Goal: Navigation & Orientation: Find specific page/section

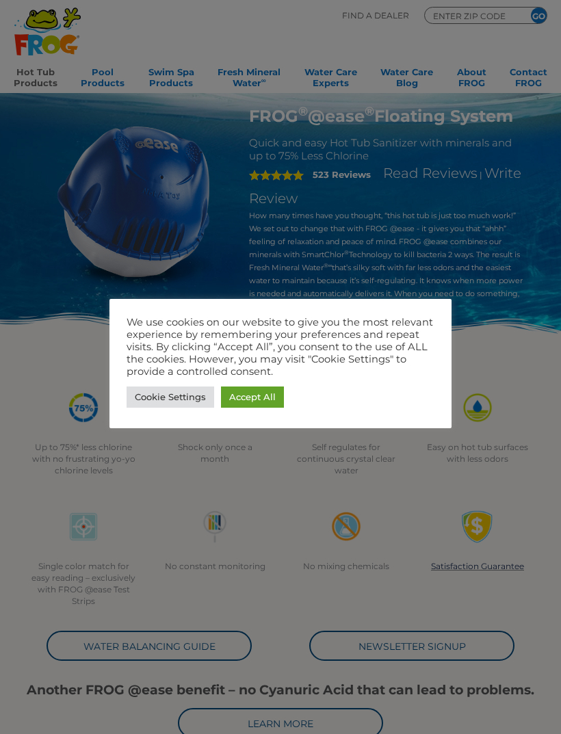
click at [267, 399] on link "Accept All" at bounding box center [252, 396] width 63 height 21
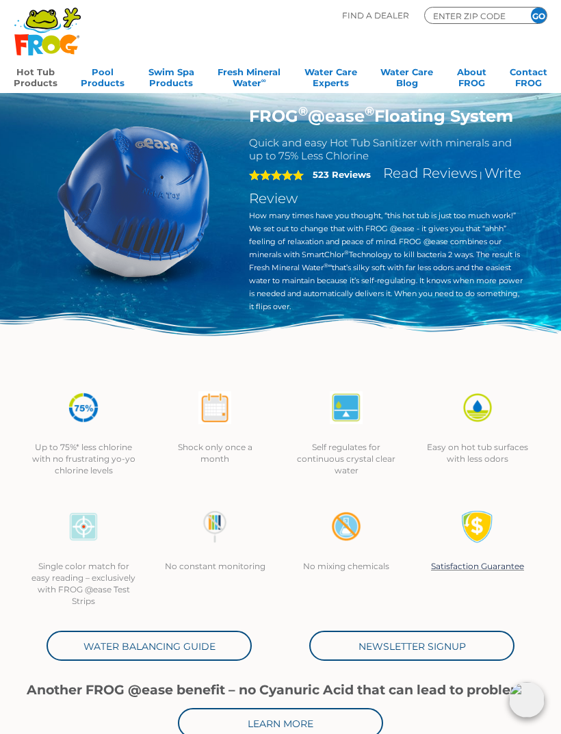
click at [485, 17] on input "ENTER ZIP CODE" at bounding box center [473, 16] width 82 height 12
type input "48842"
click at [538, 15] on input "GO" at bounding box center [539, 16] width 16 height 16
click at [544, 14] on input "GO" at bounding box center [539, 16] width 16 height 16
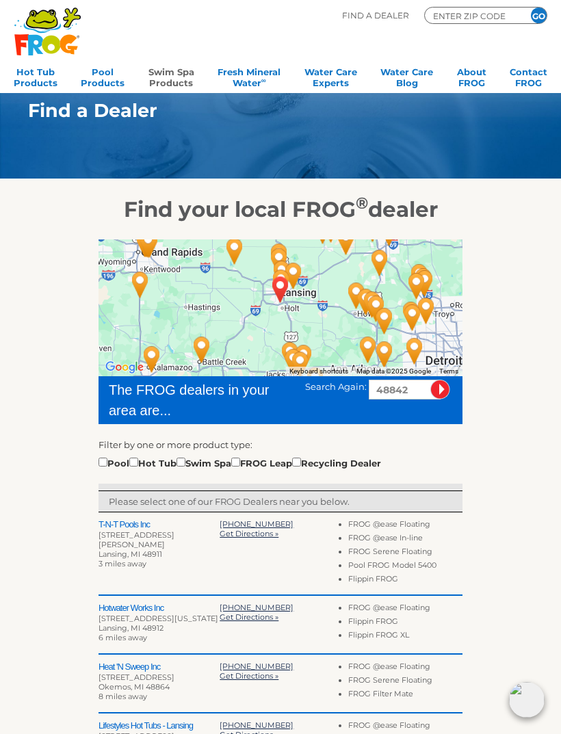
click at [185, 81] on link "Swim Spa Products" at bounding box center [171, 75] width 46 height 27
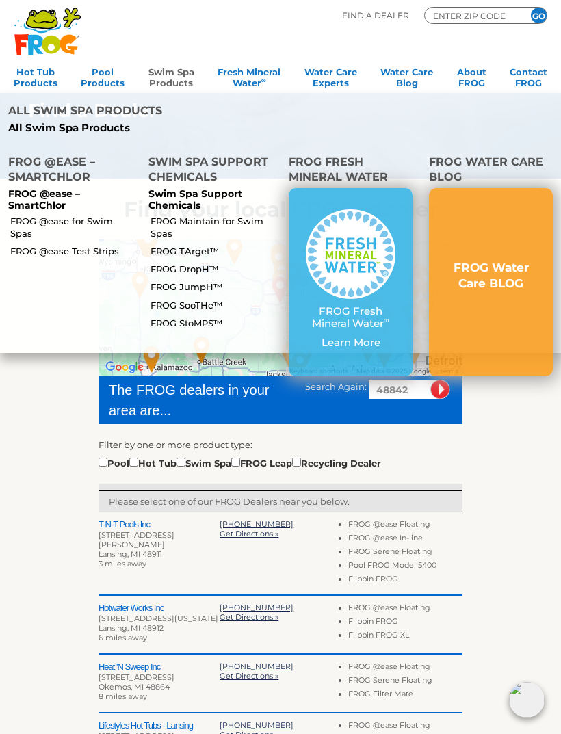
click at [103, 215] on link "FROG @ease for Swim Spas" at bounding box center [73, 227] width 127 height 25
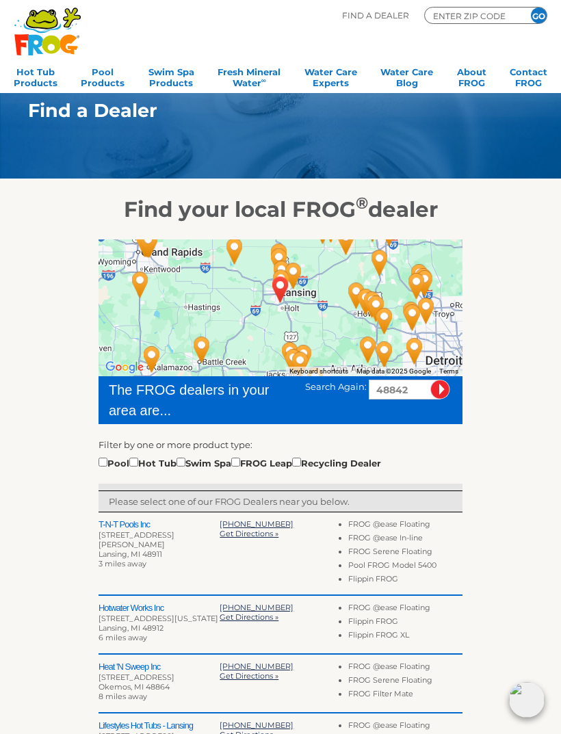
click at [518, 392] on div "To navigate the map with touch gestures double-tap and hold your finger on the …" at bounding box center [281, 623] width 546 height 803
click at [185, 462] on input "checkbox" at bounding box center [180, 462] width 9 height 9
checkbox input "true"
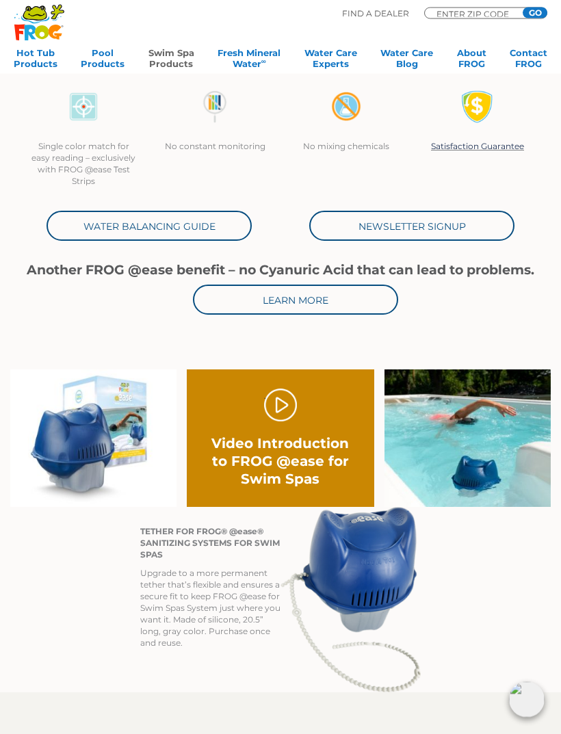
scroll to position [408, 0]
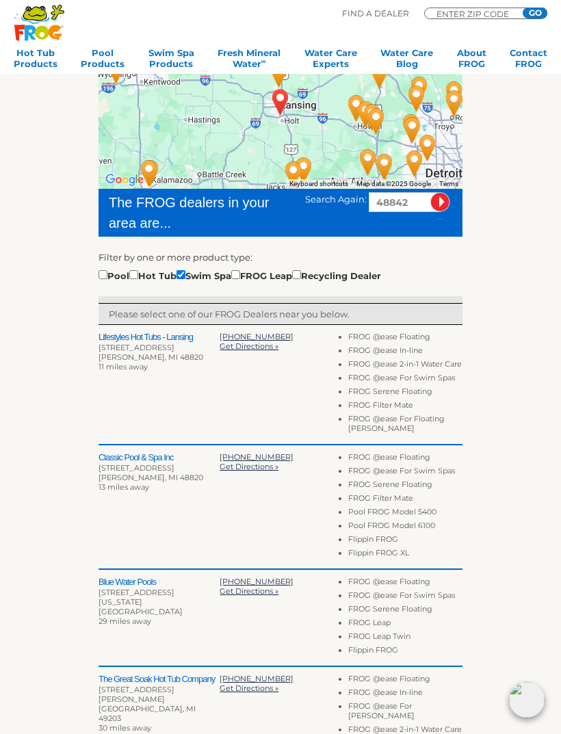
scroll to position [221, 0]
